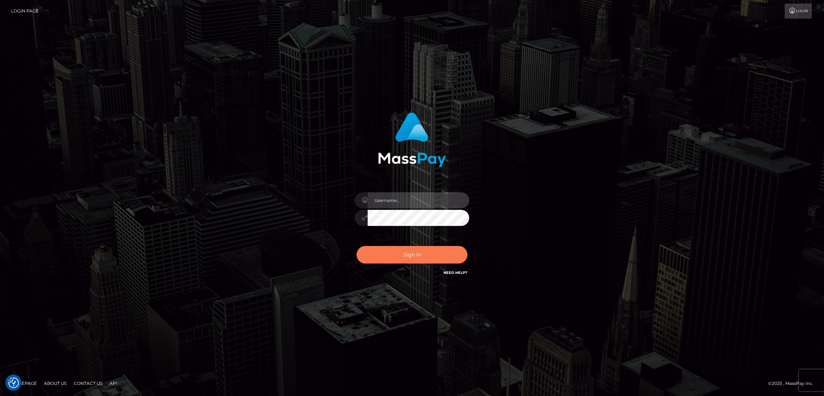
type input "nb.es"
click at [449, 246] on button "Sign in" at bounding box center [412, 255] width 111 height 18
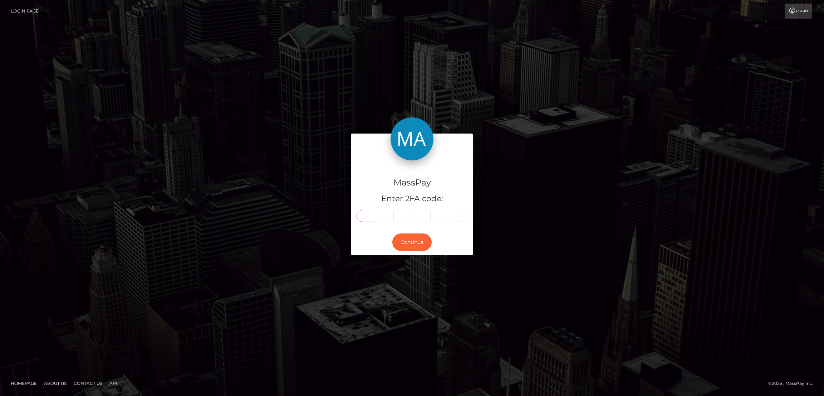
click at [365, 216] on input "text" at bounding box center [366, 216] width 19 height 12
paste input "3"
type input "3"
type input "4"
type input "7"
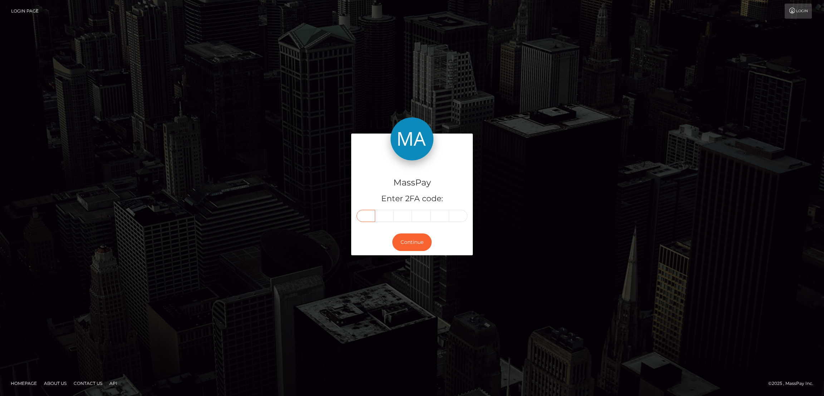
type input "3"
type input "1"
type input "3"
click at [412, 242] on button "Continue" at bounding box center [411, 242] width 39 height 18
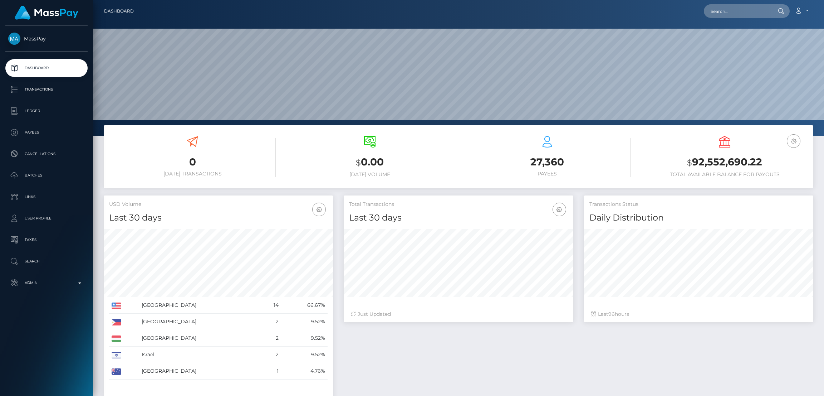
scroll to position [127, 229]
click at [728, 11] on input "text" at bounding box center [737, 11] width 67 height 14
paste input "laubox2367@icloud.com"
type input "laubox2367@icloud.com"
click at [740, 38] on link "LAUREN OLIVIA BOX" at bounding box center [732, 36] width 57 height 13
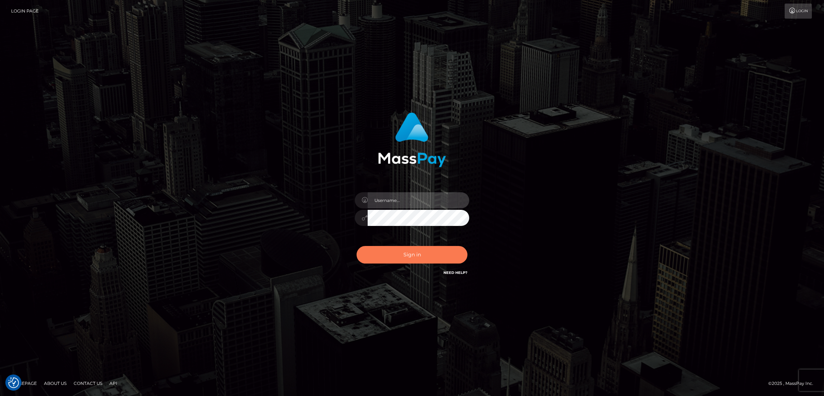
type input "nb.es"
click at [415, 253] on button "Sign in" at bounding box center [412, 255] width 111 height 18
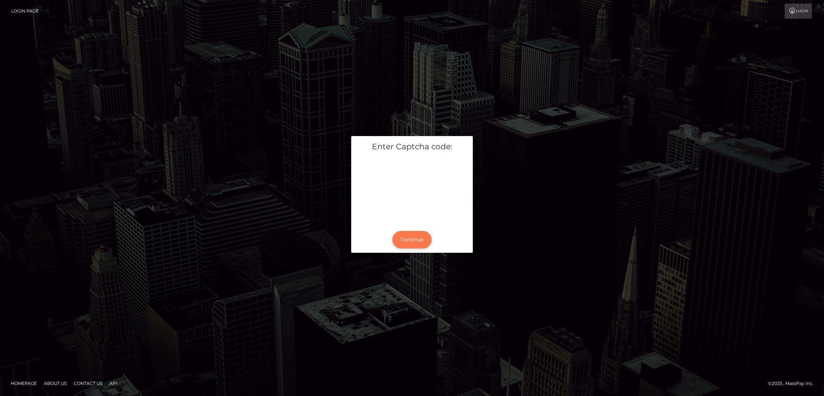
click at [415, 241] on button "Continue" at bounding box center [411, 240] width 39 height 18
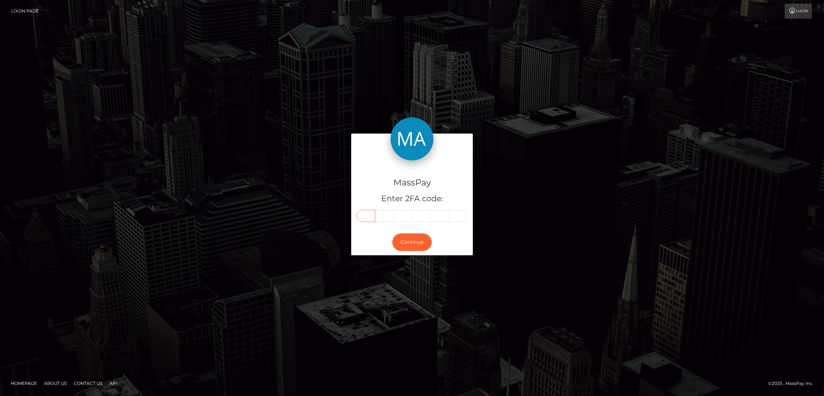
click at [367, 216] on input "text" at bounding box center [366, 216] width 19 height 12
paste input "9"
type input "9"
type input "6"
type input "7"
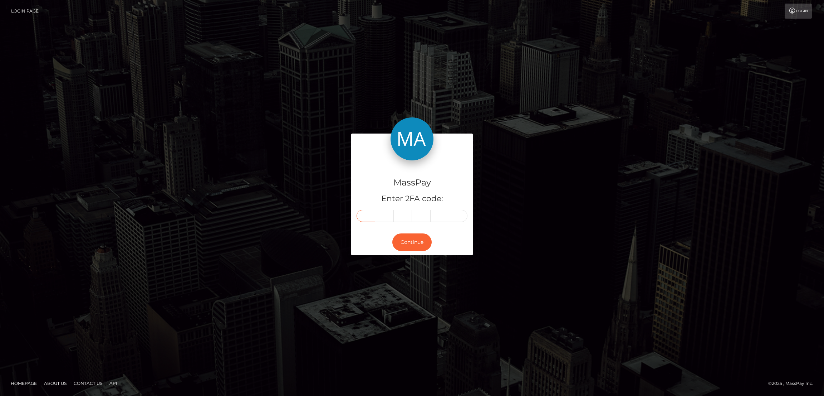
type input "5"
type input "2"
click at [412, 239] on button "Continue" at bounding box center [411, 242] width 39 height 18
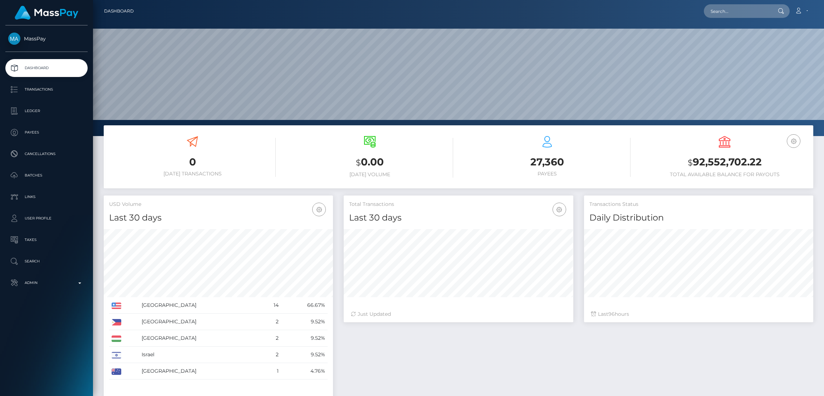
scroll to position [127, 229]
click at [726, 12] on input "text" at bounding box center [737, 11] width 67 height 14
paste input "[EMAIL_ADDRESS][DOMAIN_NAME]"
type input "[EMAIL_ADDRESS][DOMAIN_NAME]"
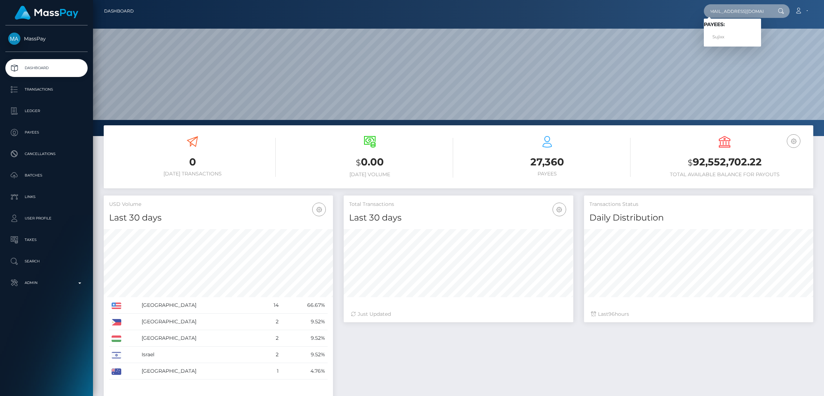
scroll to position [0, 0]
click at [726, 38] on link "Sujixx" at bounding box center [732, 36] width 57 height 13
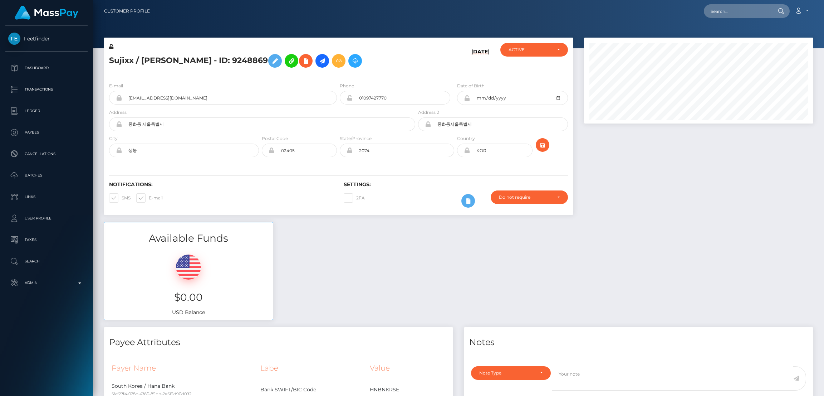
scroll to position [85, 229]
click at [272, 59] on icon at bounding box center [275, 61] width 9 height 9
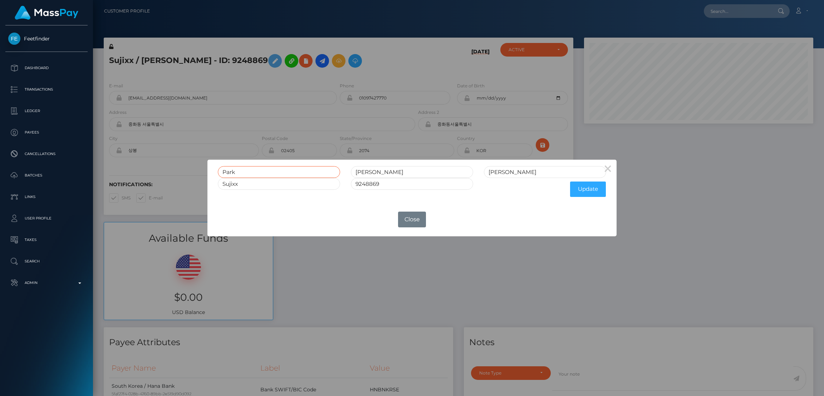
click at [229, 168] on input "Park" at bounding box center [279, 172] width 122 height 12
click at [230, 168] on input "Park" at bounding box center [279, 172] width 122 height 12
click at [416, 217] on button "Close" at bounding box center [412, 219] width 28 height 16
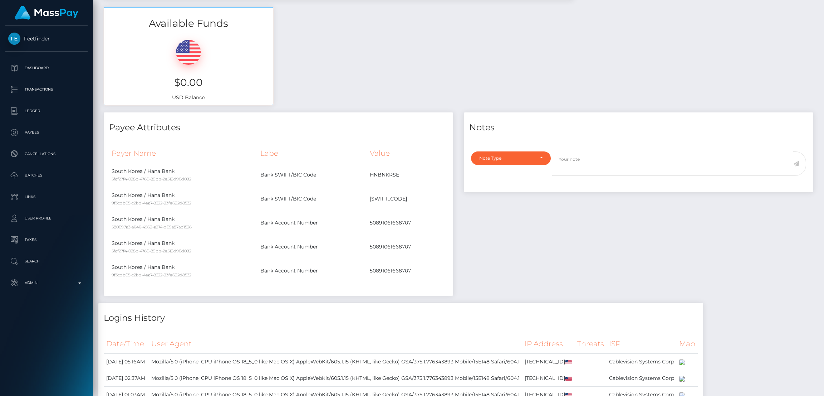
scroll to position [0, 0]
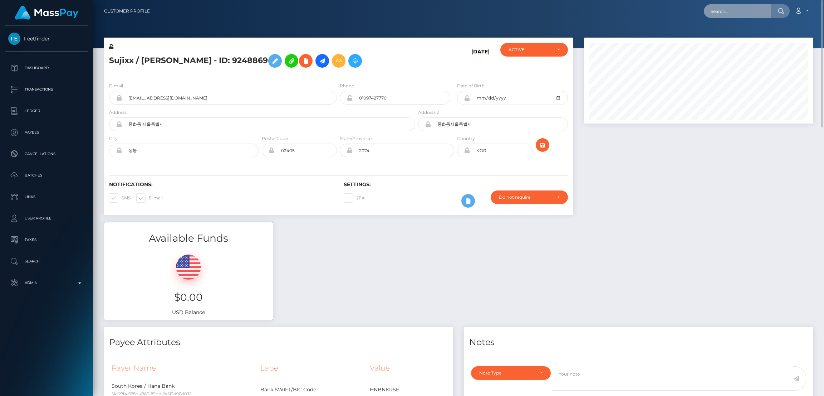
click at [722, 15] on input "text" at bounding box center [737, 11] width 67 height 14
paste input "heenanivy@gmail.com"
type input "heenanivy@gmail.com"
click at [728, 36] on link "IVY MICHELLE HEENAN" at bounding box center [732, 36] width 57 height 13
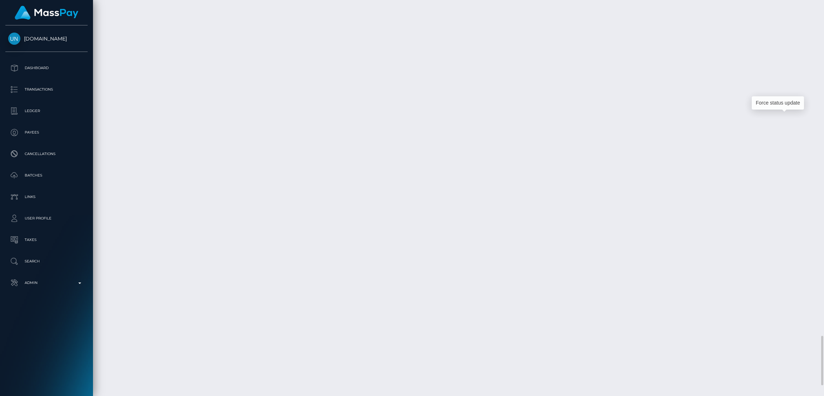
scroll to position [85, 229]
click at [781, 103] on div "Force status update" at bounding box center [778, 102] width 52 height 13
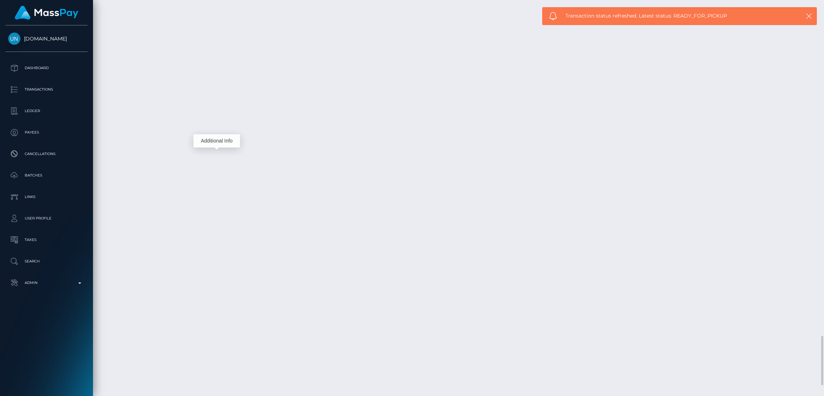
click at [222, 140] on div "Additional Info" at bounding box center [216, 140] width 46 height 13
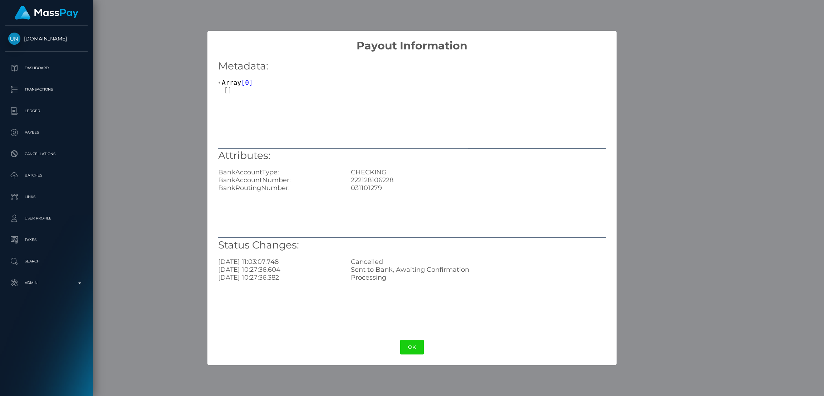
click at [361, 180] on div "222128106228" at bounding box center [477, 180] width 265 height 8
copy div "222128106228"
click at [421, 352] on button "OK" at bounding box center [412, 346] width 24 height 15
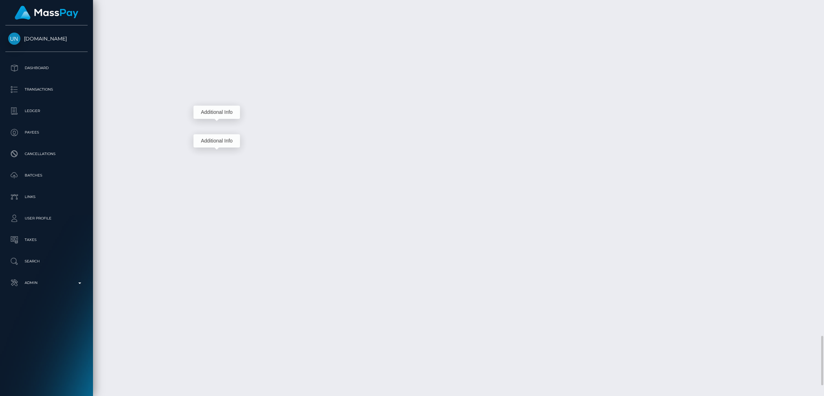
click at [221, 114] on div "Additional Info" at bounding box center [216, 112] width 46 height 13
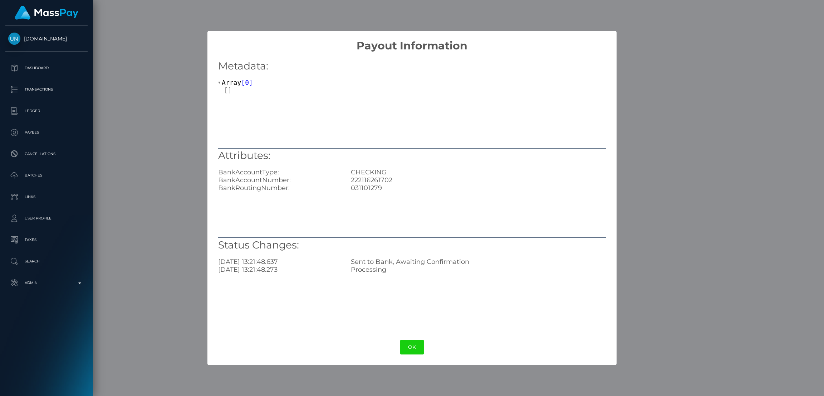
click at [515, 237] on div "Attributes: BankAccountType: CHECKING BankAccountNumber: 222116261702 BankRouti…" at bounding box center [412, 192] width 388 height 89
click at [742, 146] on div "× Payout Information Metadata: Array [ 0 ] Attributes: BankAccountType: CHECKIN…" at bounding box center [412, 198] width 824 height 396
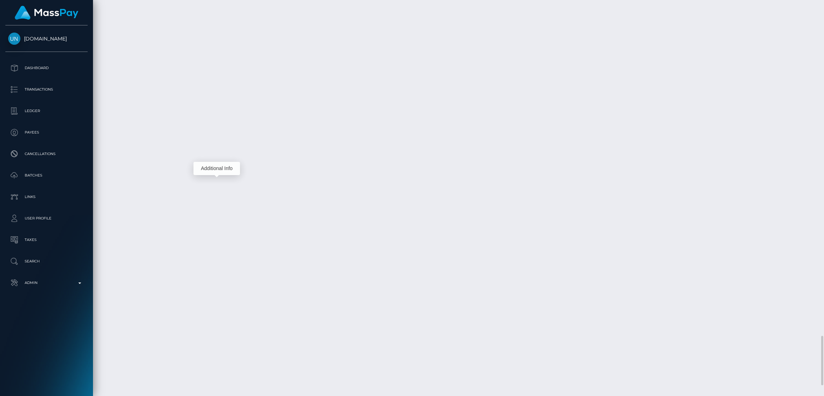
click at [219, 168] on div "Additional Info" at bounding box center [216, 168] width 46 height 13
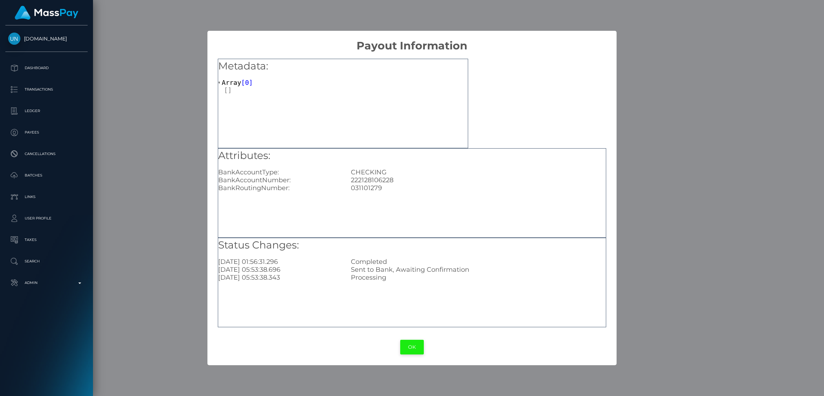
click at [413, 346] on button "OK" at bounding box center [412, 346] width 24 height 15
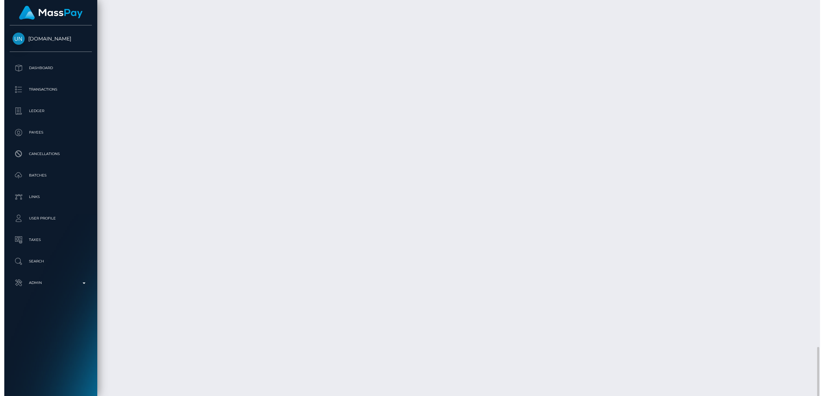
scroll to position [2608, 0]
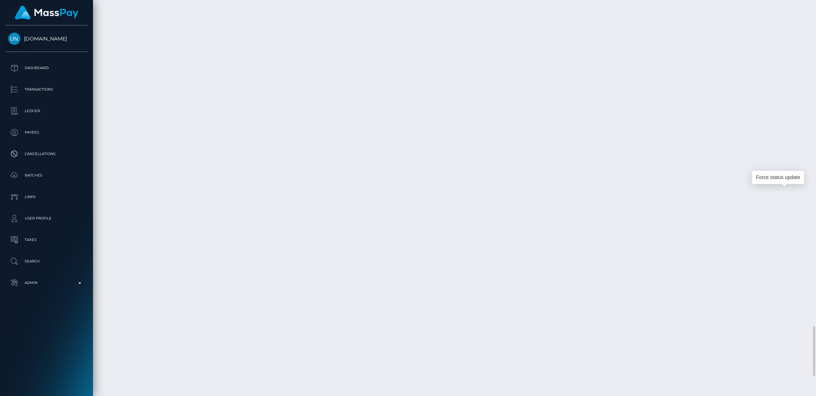
click at [775, 179] on div "Force status update" at bounding box center [778, 177] width 52 height 13
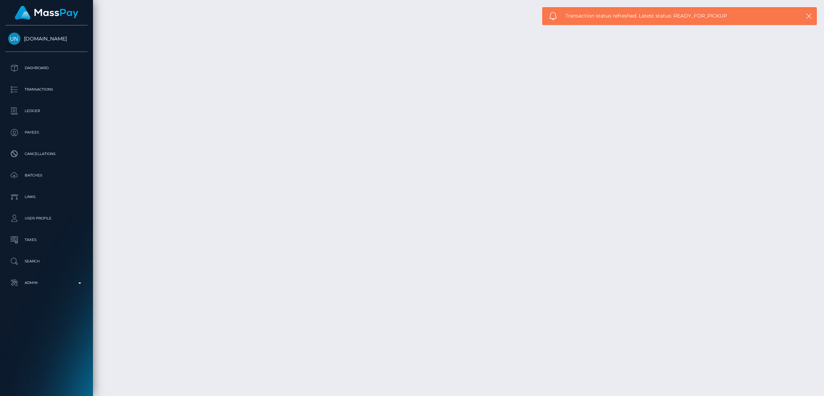
scroll to position [85, 229]
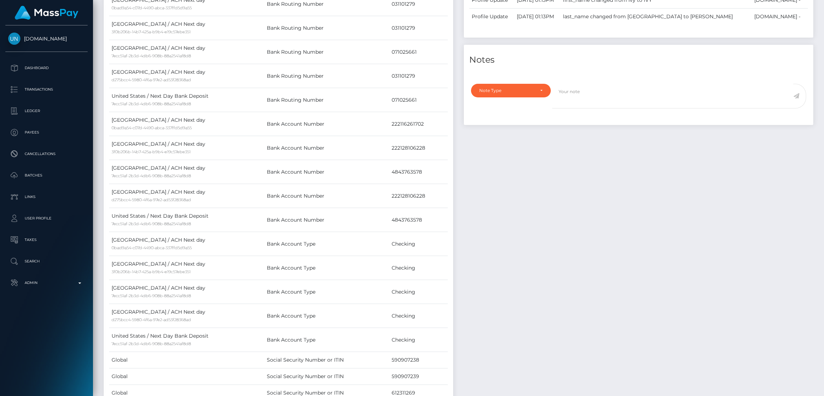
scroll to position [0, 0]
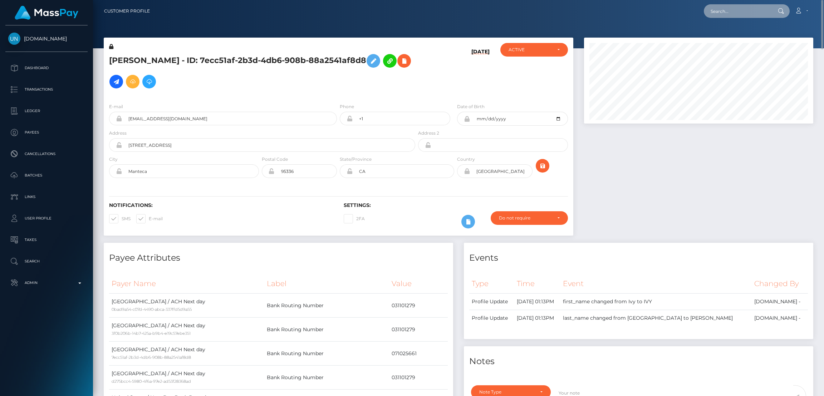
click at [725, 14] on input "text" at bounding box center [737, 11] width 67 height 14
paste input "mckeeaqua99@icloud.com"
click at [731, 5] on input "mckeeaqua99@icloud.com" at bounding box center [737, 11] width 67 height 14
paste input "isslovely0726@gmail"
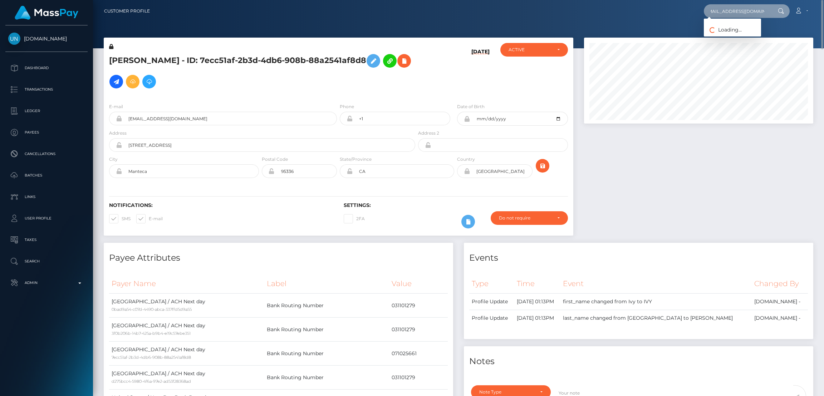
type input "[EMAIL_ADDRESS][DOMAIN_NAME]"
click at [733, 37] on link "CASSIA DAWN HYMAS" at bounding box center [740, 36] width 72 height 13
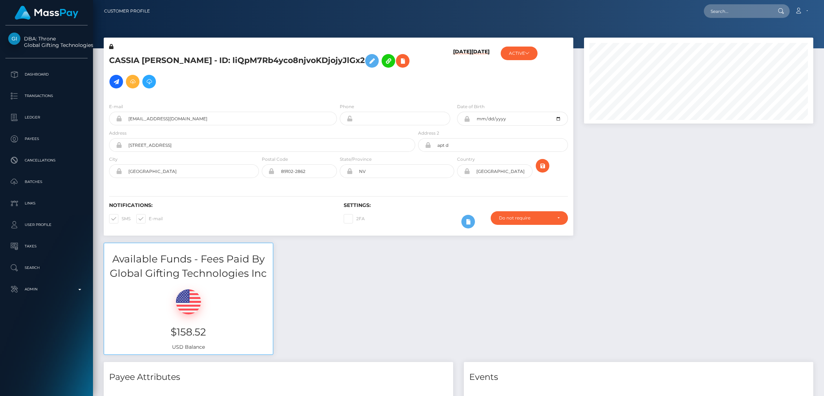
scroll to position [85, 229]
